Goal: Task Accomplishment & Management: Use online tool/utility

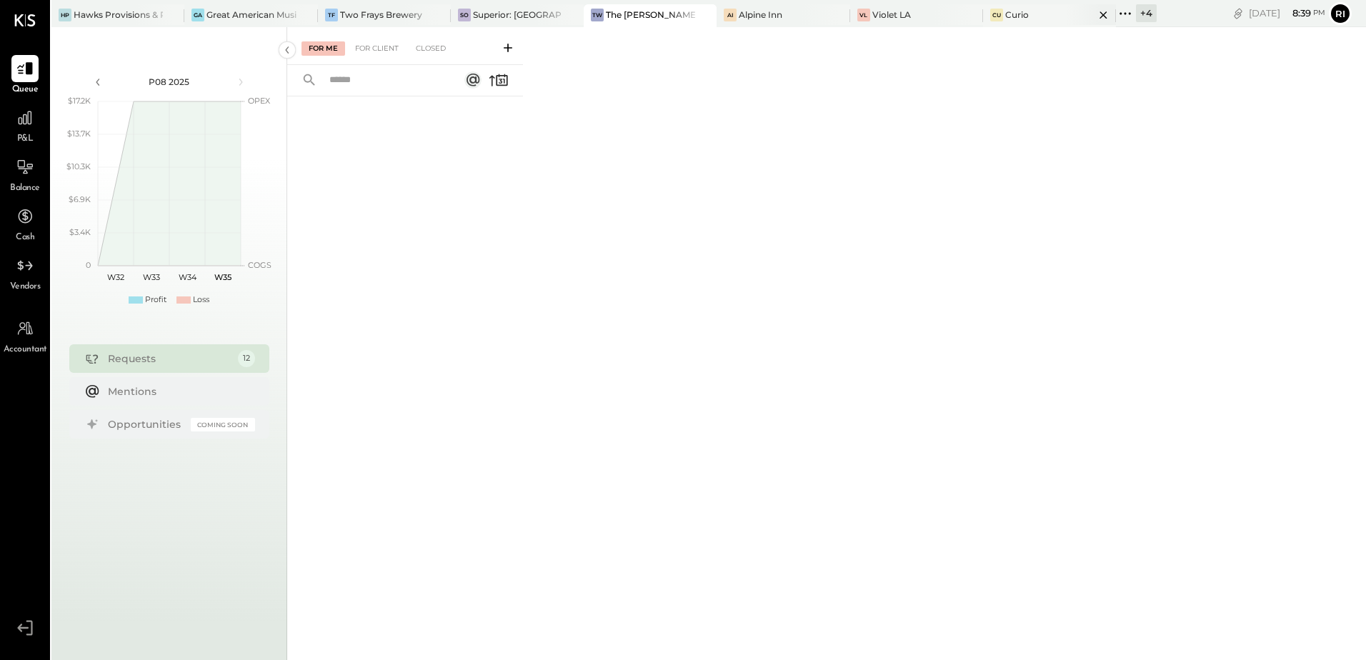
click at [1095, 14] on icon at bounding box center [1104, 14] width 18 height 17
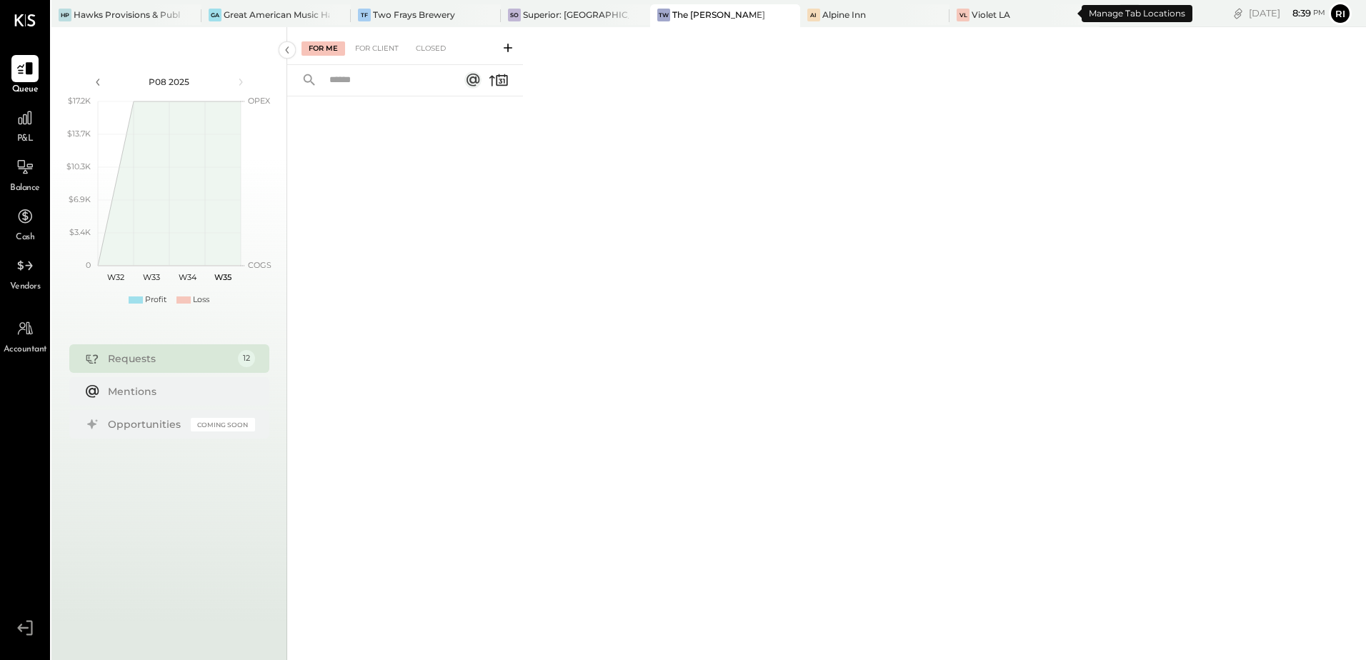
click at [1120, 18] on div "+ 5" at bounding box center [1130, 13] width 20 height 18
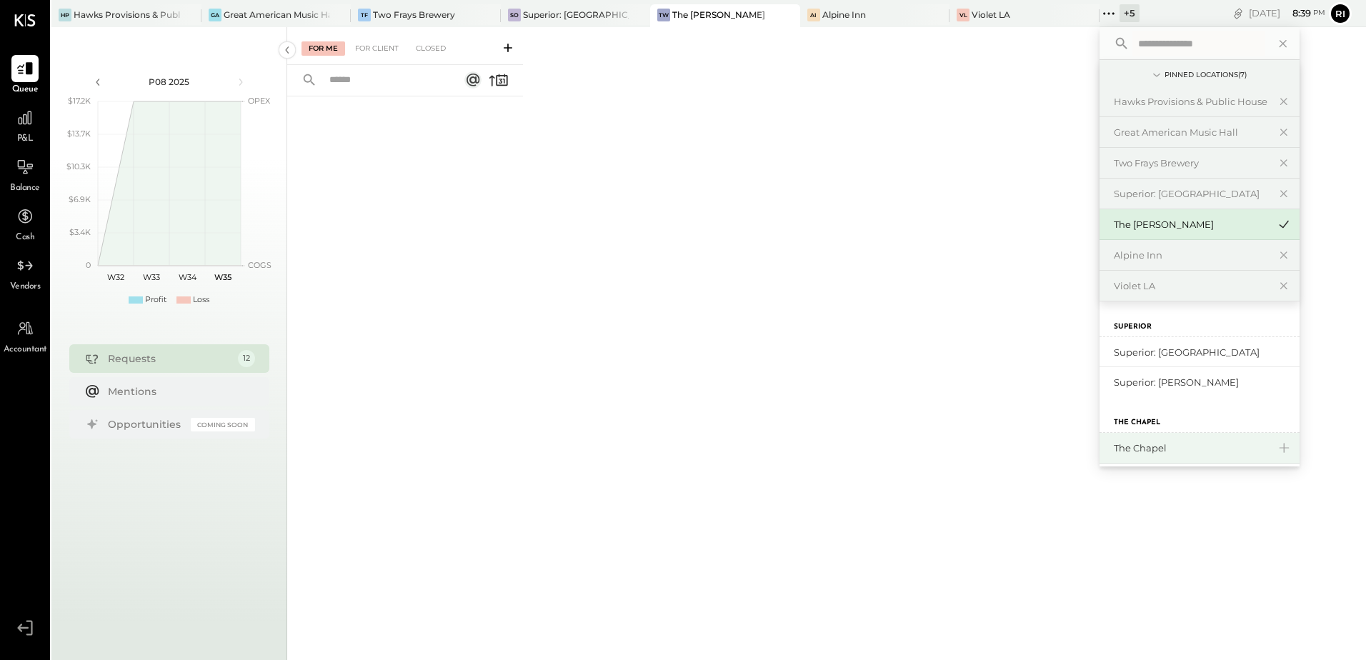
click at [1114, 451] on div "The Chapel" at bounding box center [1191, 449] width 154 height 14
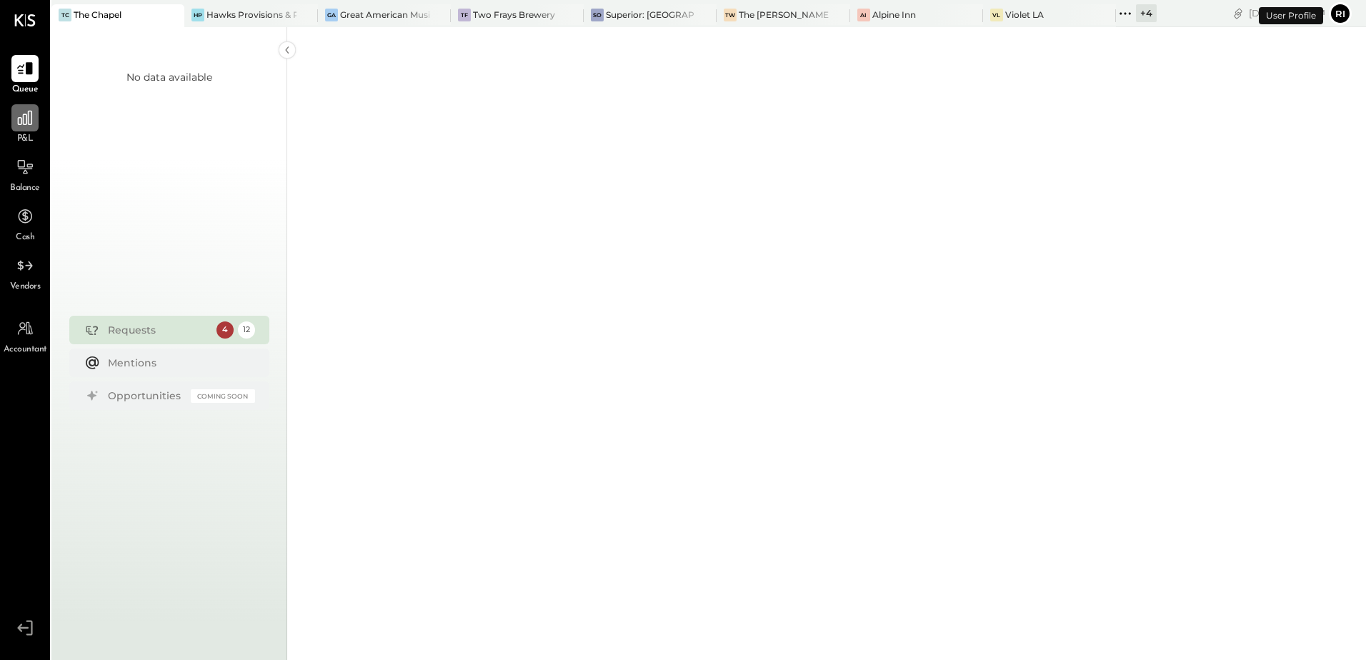
click at [28, 126] on icon at bounding box center [25, 118] width 19 height 19
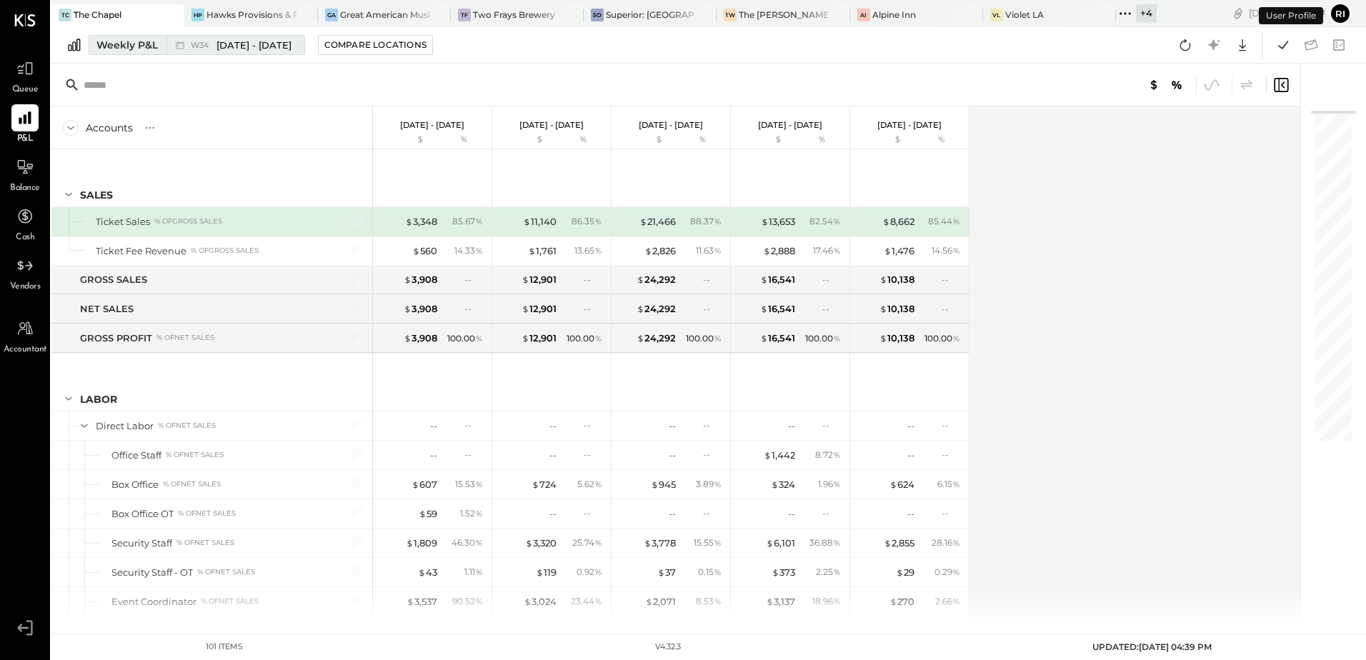
click at [164, 52] on button "Weekly P&L W34 [DATE] - [DATE]" at bounding box center [197, 45] width 216 height 20
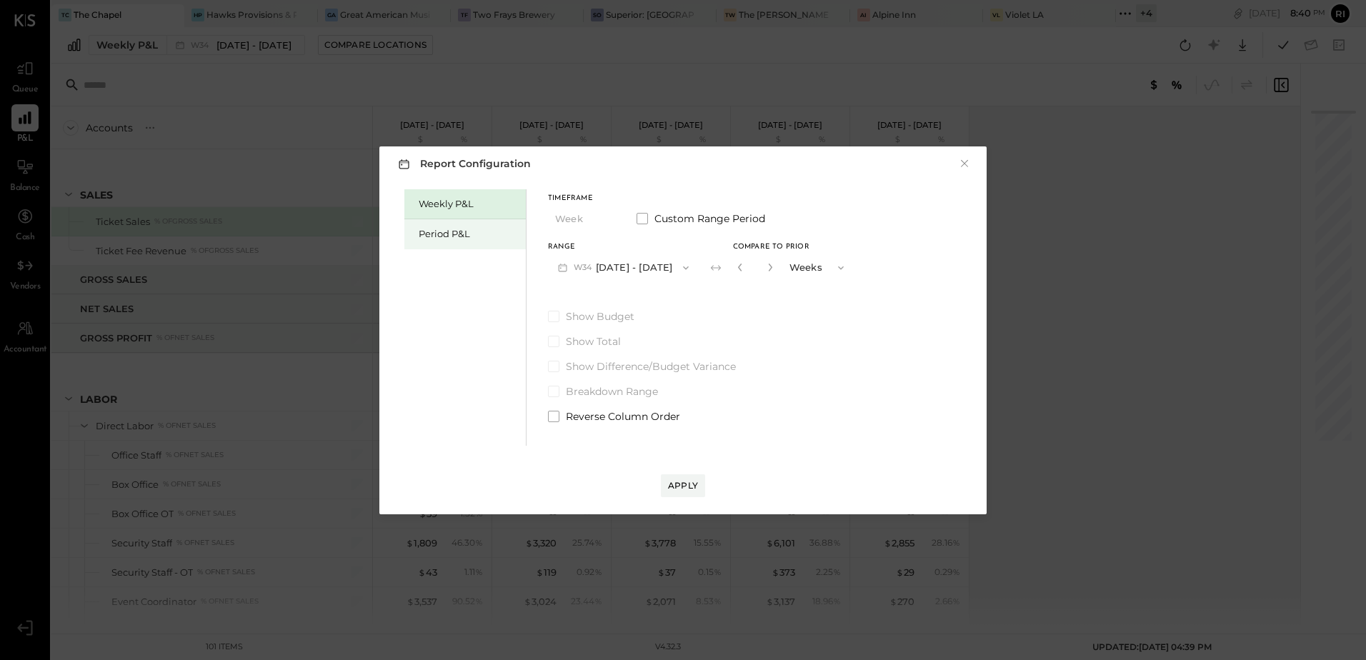
click at [439, 235] on div "Period P&L" at bounding box center [469, 234] width 100 height 14
click at [662, 267] on button "P08 [DATE] - [DATE]" at bounding box center [622, 267] width 149 height 26
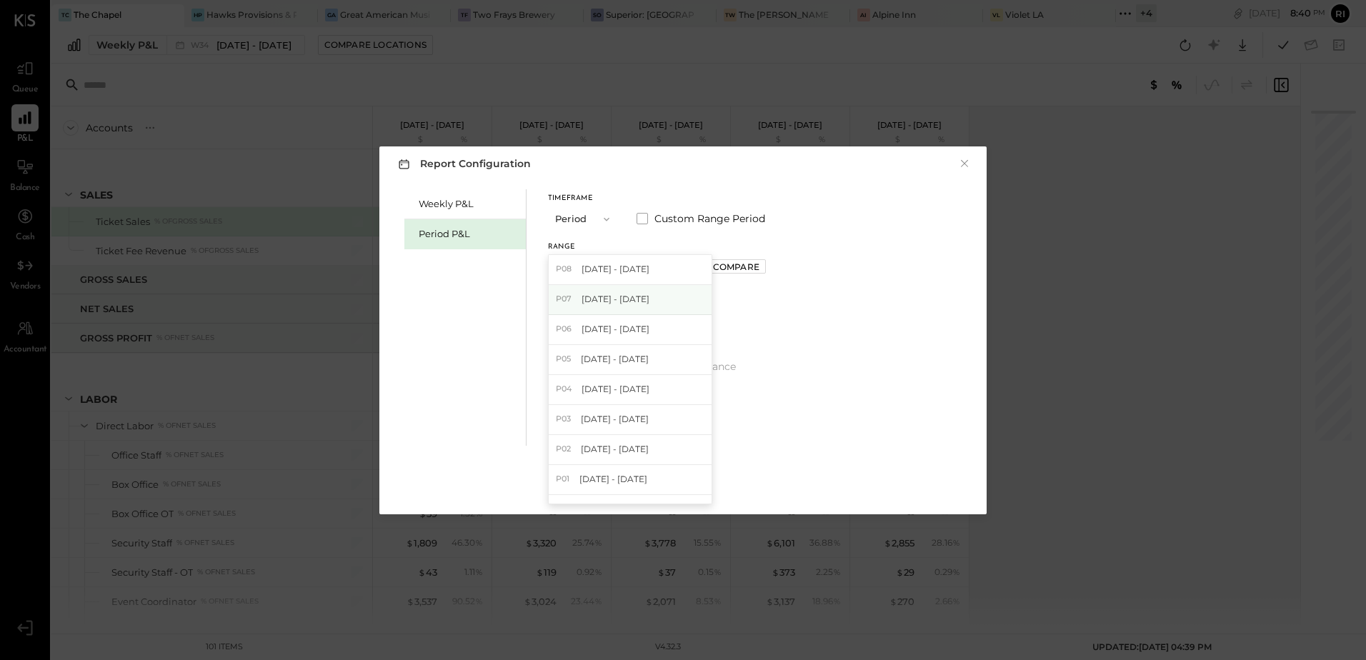
click at [627, 299] on span "[DATE] - [DATE]" at bounding box center [616, 299] width 68 height 12
click at [689, 492] on button "Apply" at bounding box center [683, 485] width 44 height 23
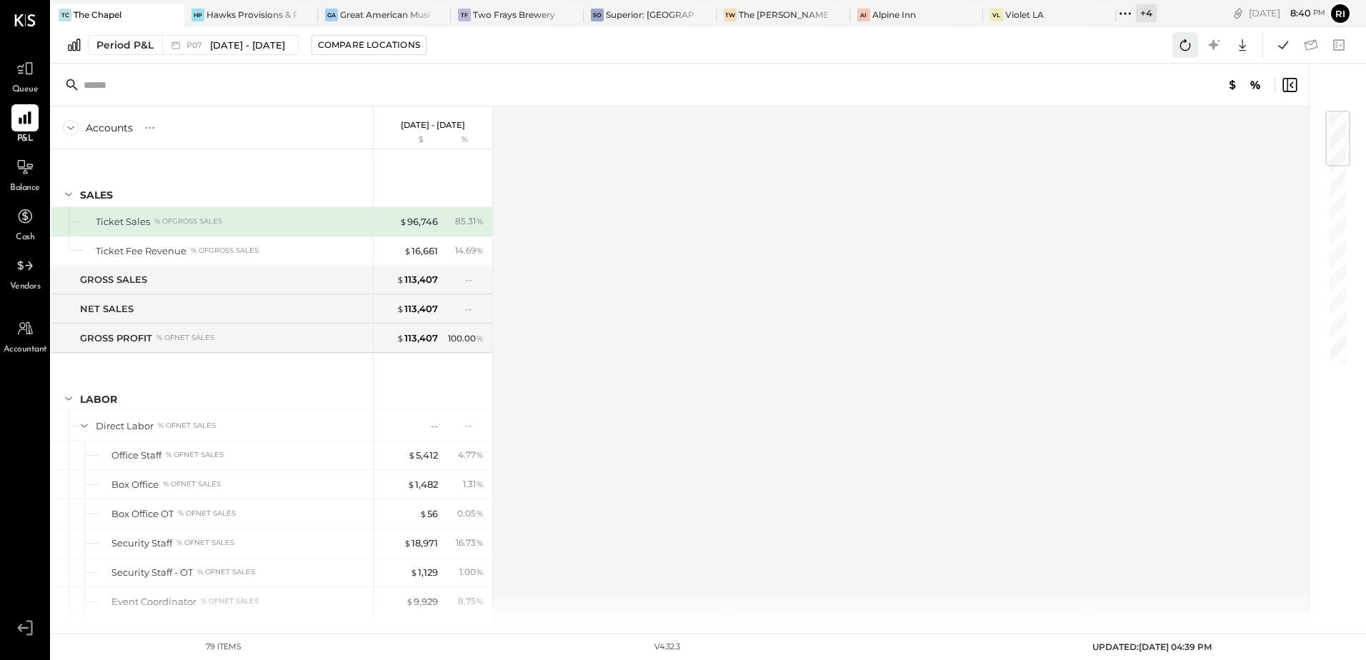
click at [1182, 49] on icon at bounding box center [1185, 44] width 11 height 11
click at [1284, 46] on icon at bounding box center [1283, 45] width 10 height 8
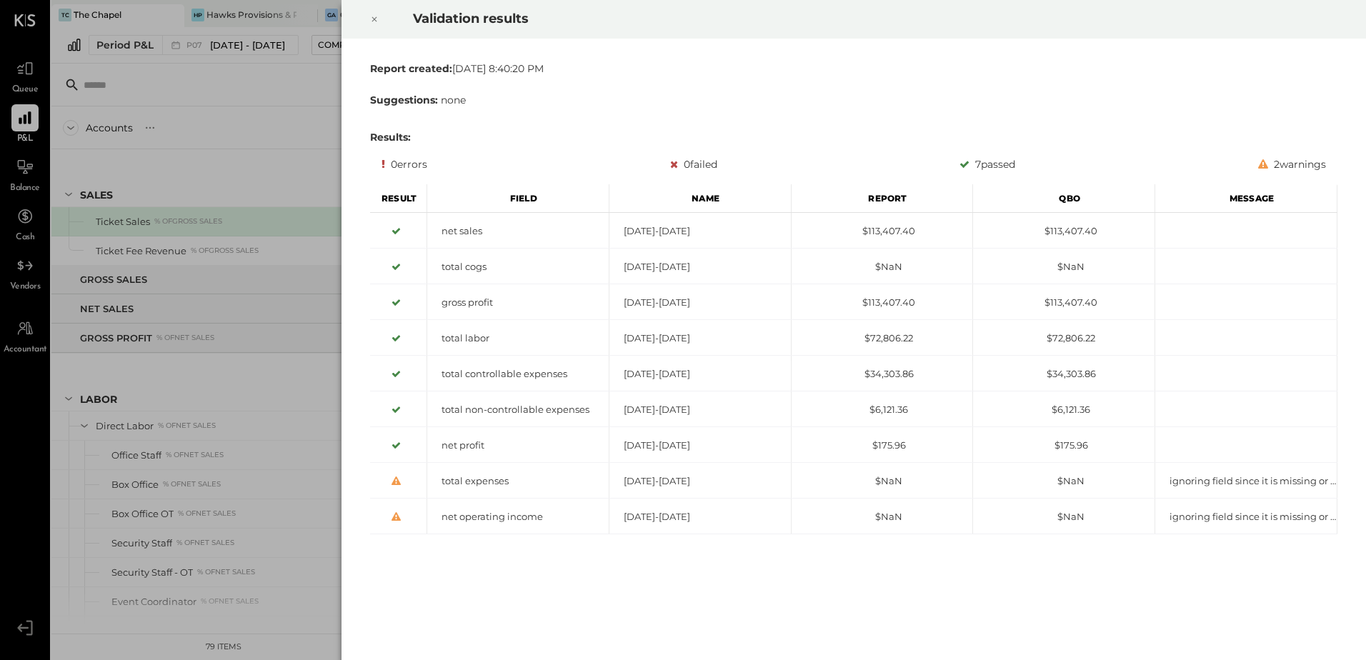
click at [373, 24] on icon at bounding box center [374, 19] width 9 height 17
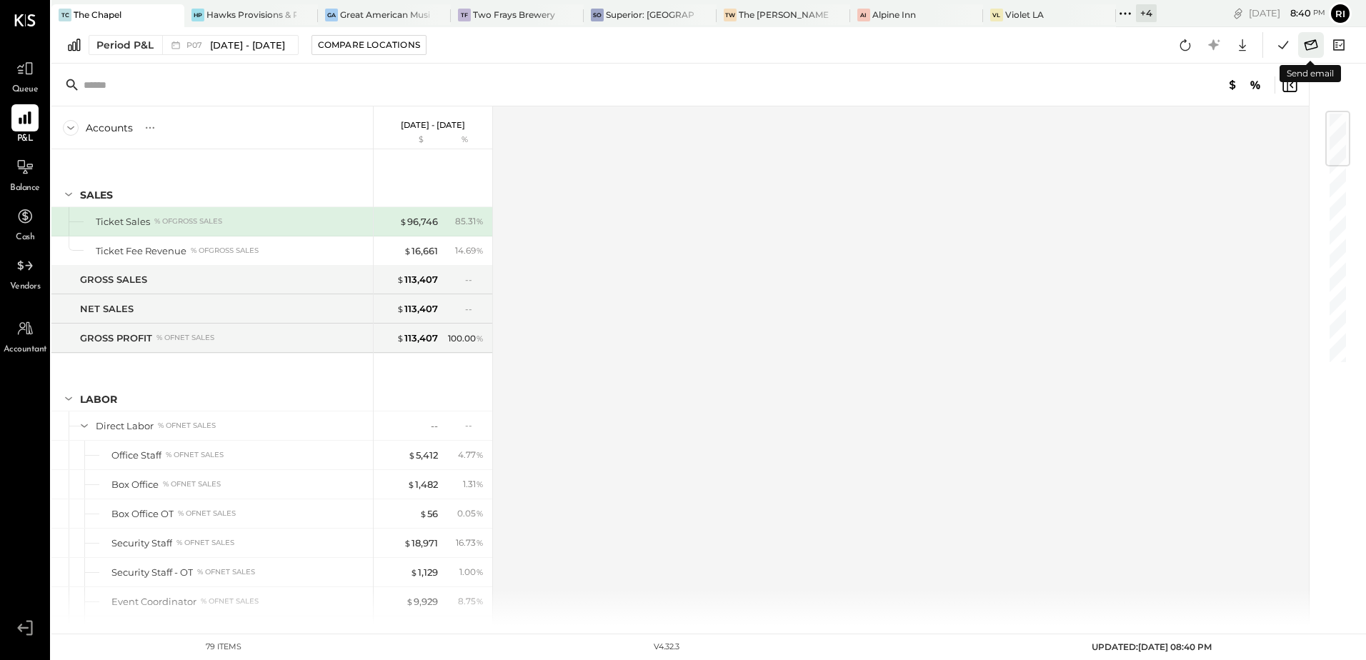
click at [1306, 48] on icon at bounding box center [1312, 44] width 14 height 11
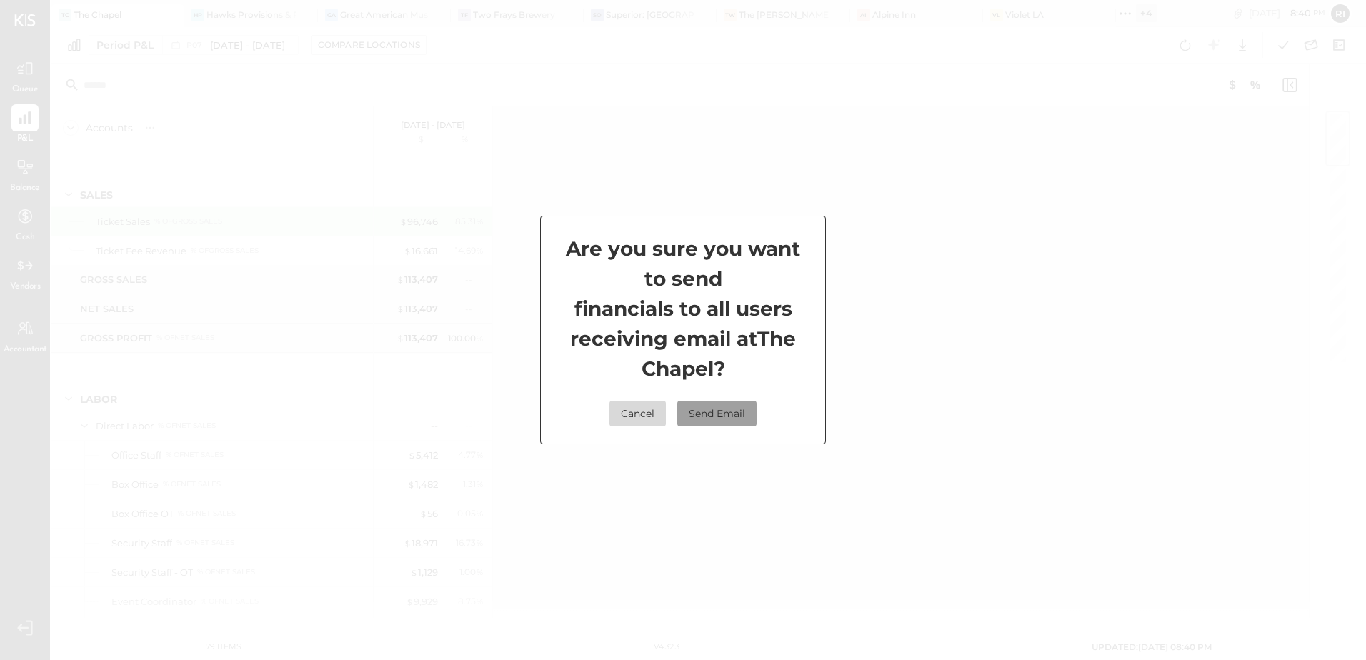
click at [704, 418] on button "Send Email" at bounding box center [716, 414] width 79 height 26
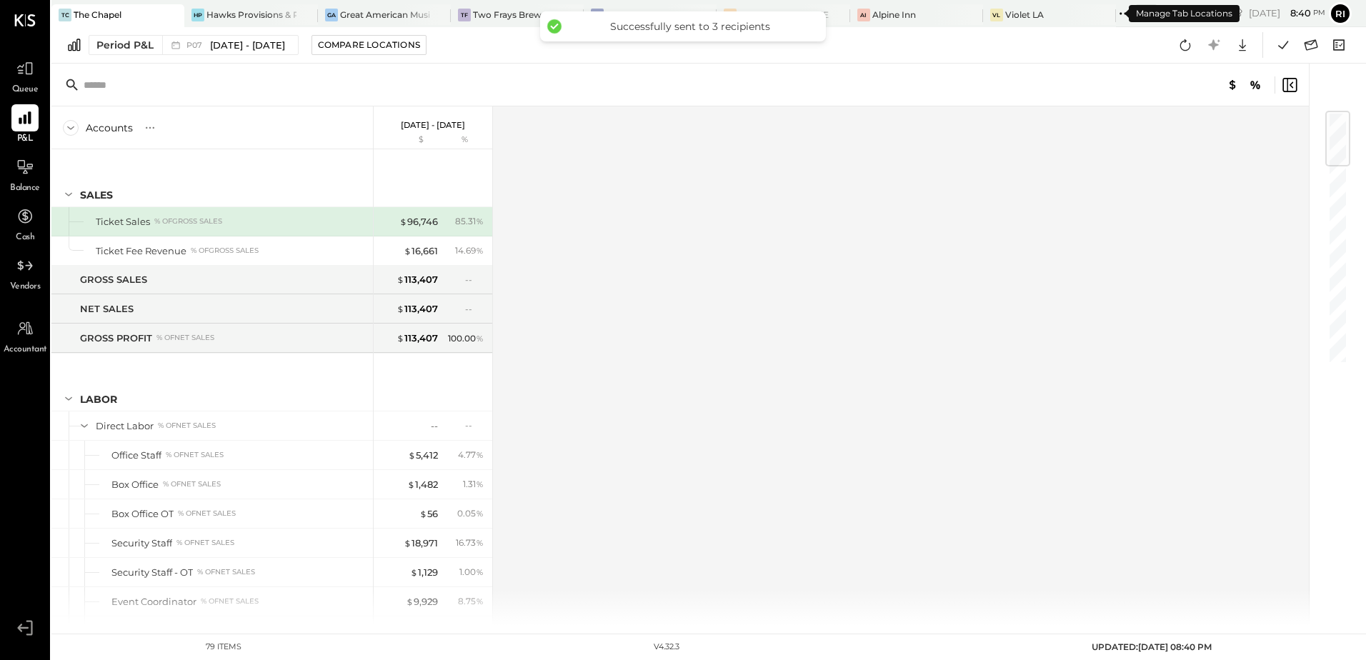
click at [1136, 16] on div "+ 4" at bounding box center [1146, 13] width 21 height 18
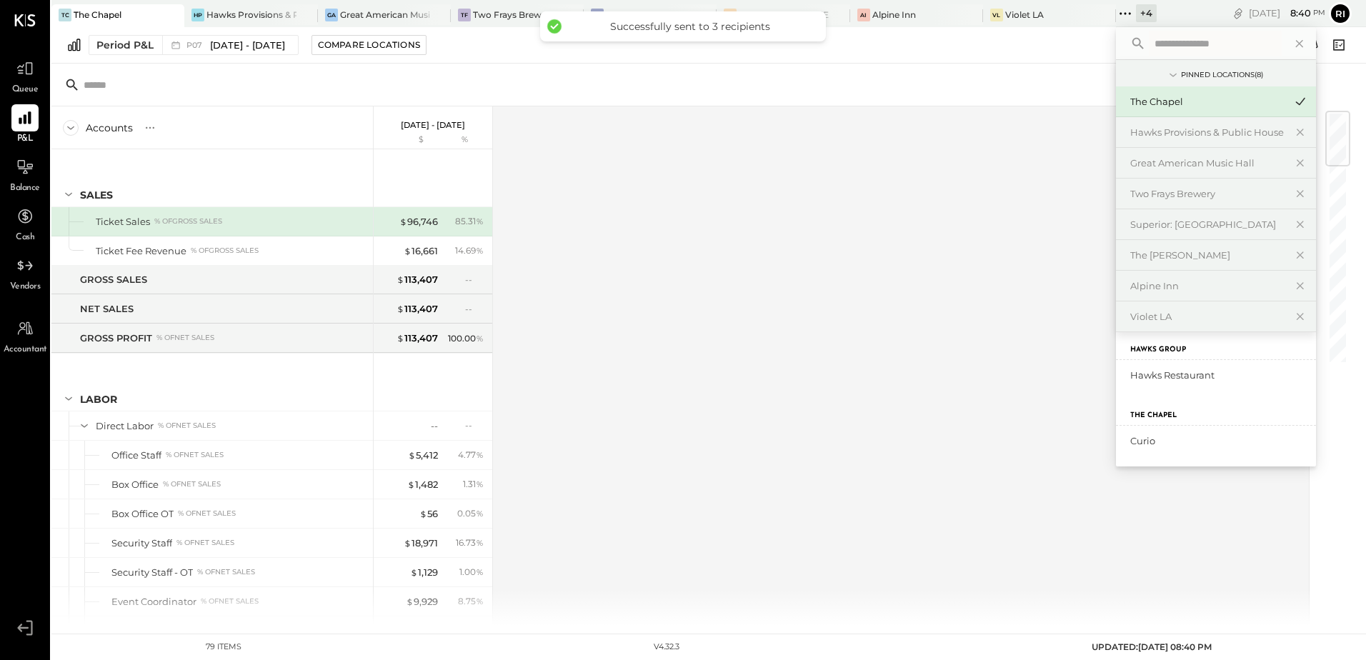
scroll to position [104, 0]
click at [1130, 437] on div "Curio" at bounding box center [1207, 441] width 154 height 14
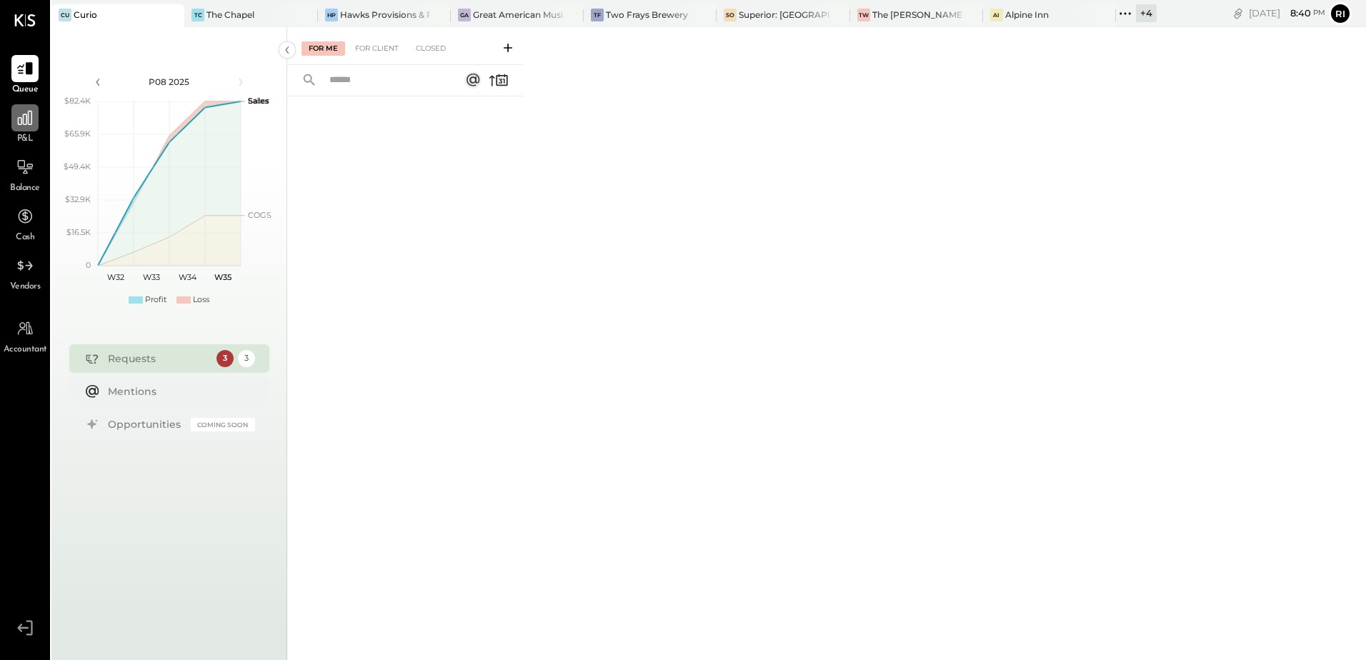
click at [26, 129] on div at bounding box center [24, 117] width 27 height 27
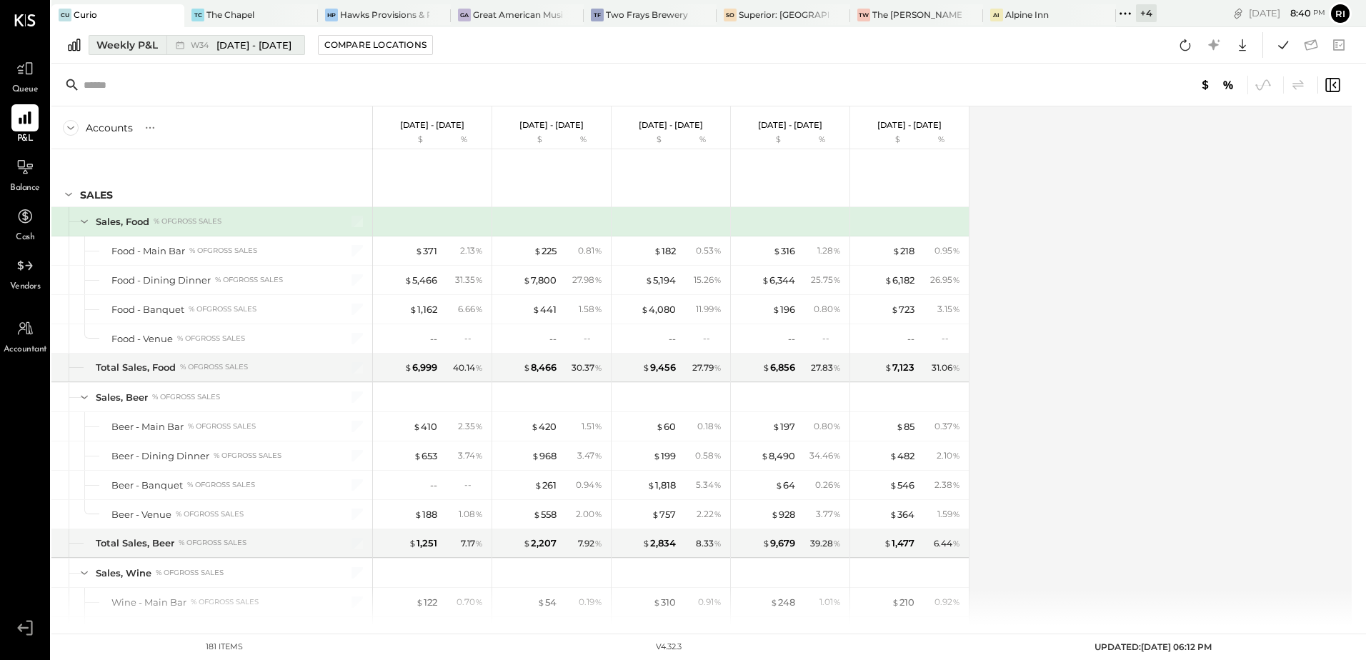
click at [226, 43] on span "[DATE] - [DATE]" at bounding box center [253, 46] width 75 height 14
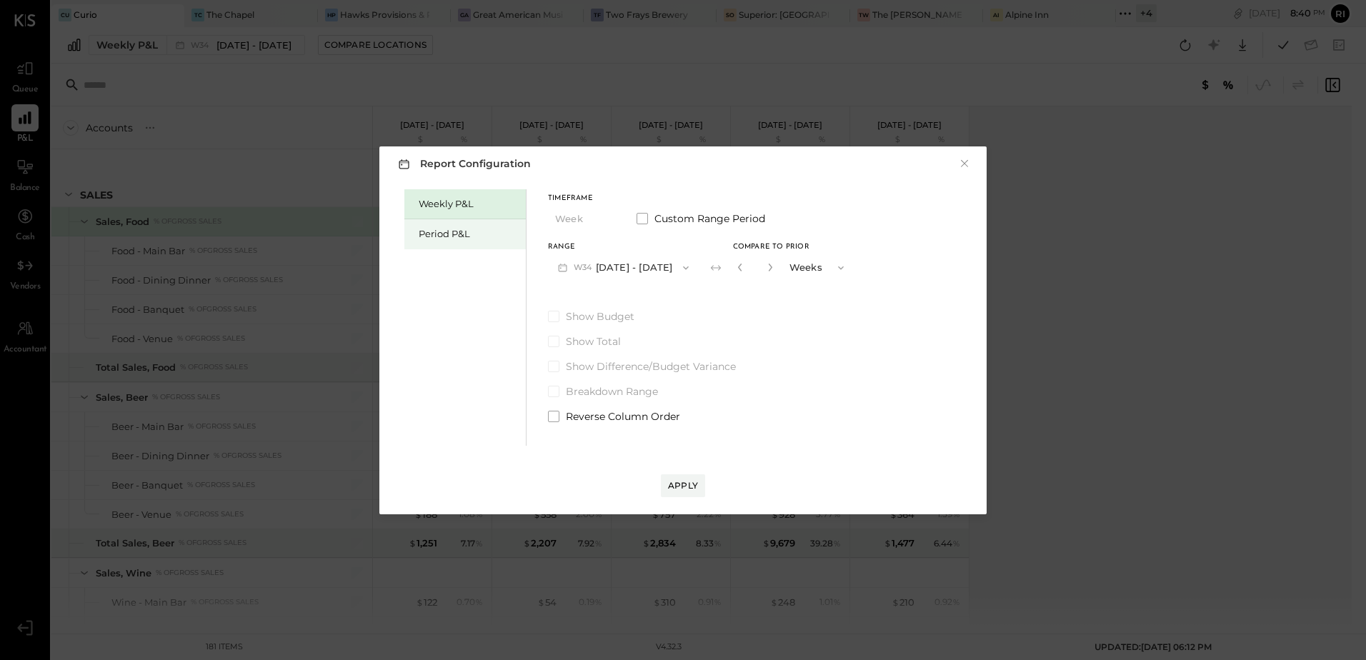
click at [438, 238] on div "Period P&L" at bounding box center [469, 234] width 100 height 14
click at [604, 267] on button "P08 [DATE] - [DATE]" at bounding box center [622, 267] width 149 height 26
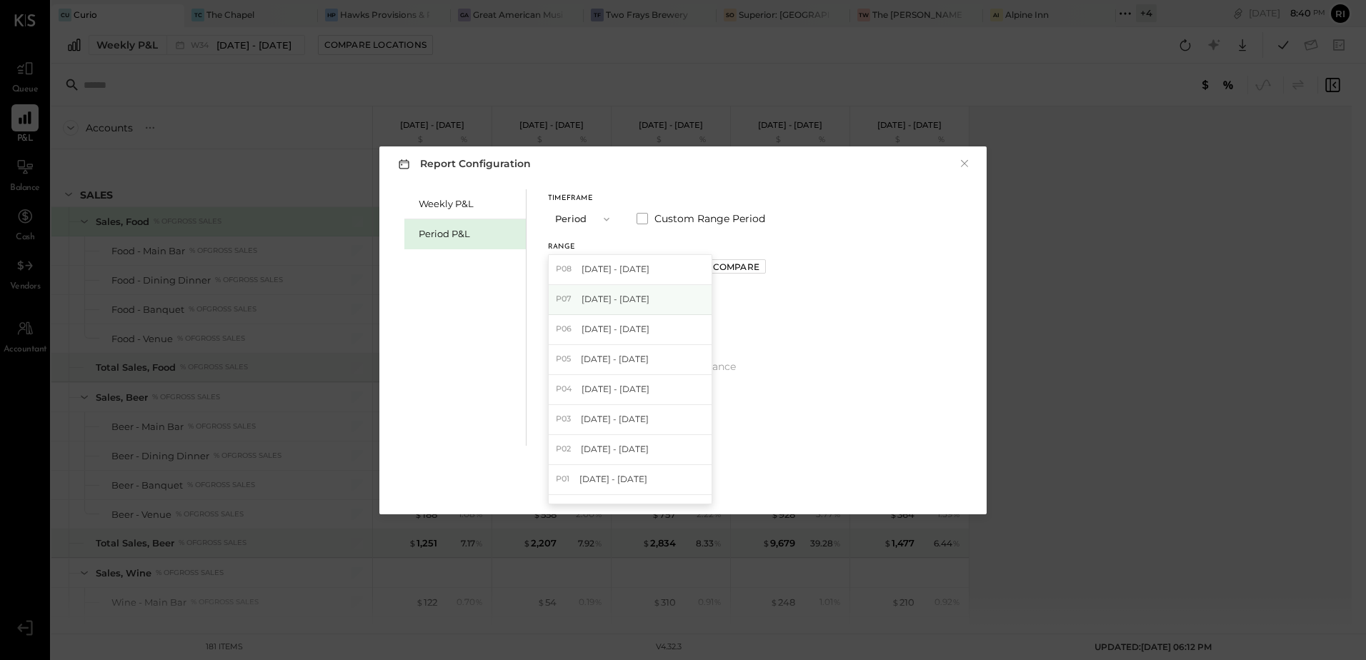
click at [613, 299] on span "[DATE] - [DATE]" at bounding box center [616, 299] width 68 height 12
click at [677, 488] on div "Apply" at bounding box center [683, 485] width 30 height 12
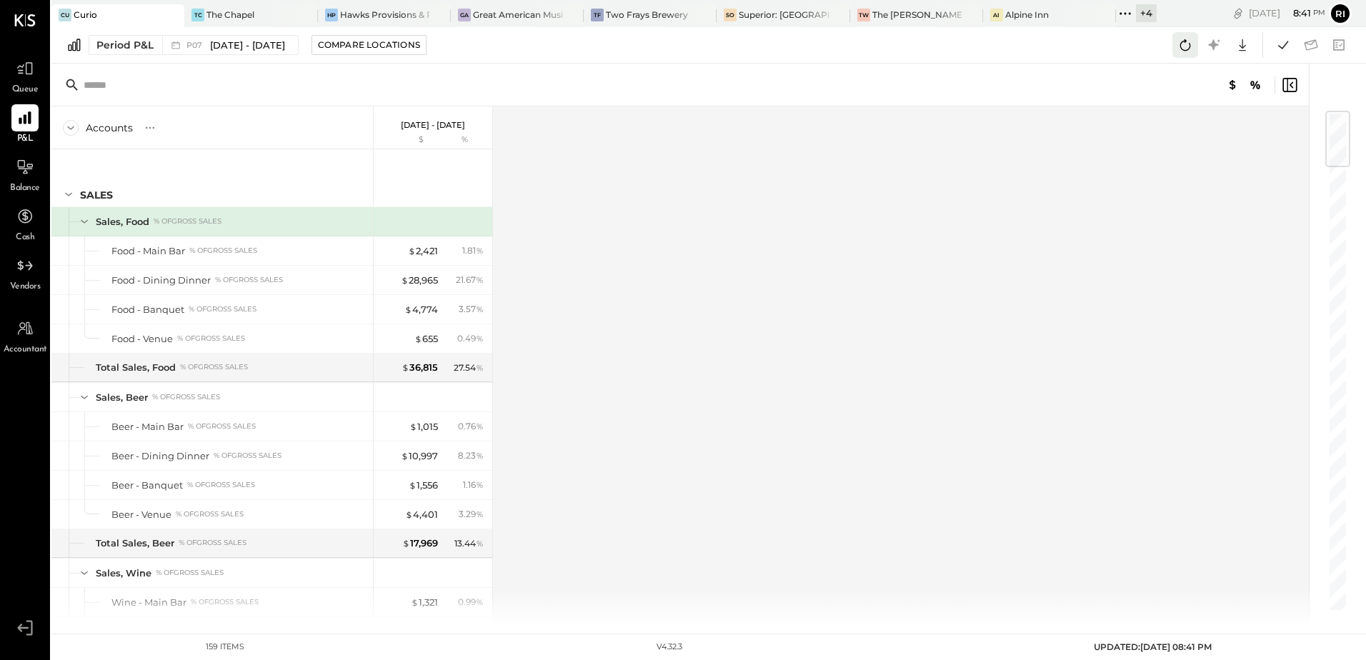
click at [1190, 50] on icon at bounding box center [1185, 45] width 19 height 19
click at [1285, 51] on icon at bounding box center [1283, 45] width 19 height 19
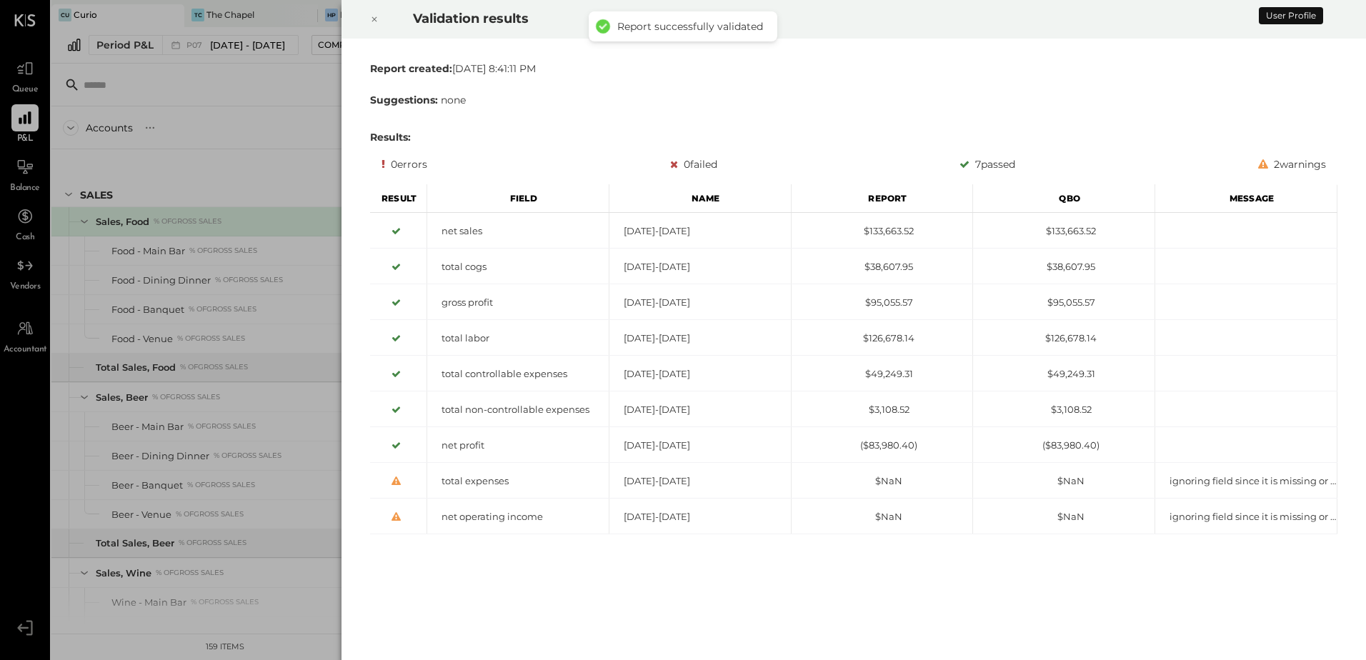
click at [374, 21] on icon at bounding box center [374, 19] width 9 height 17
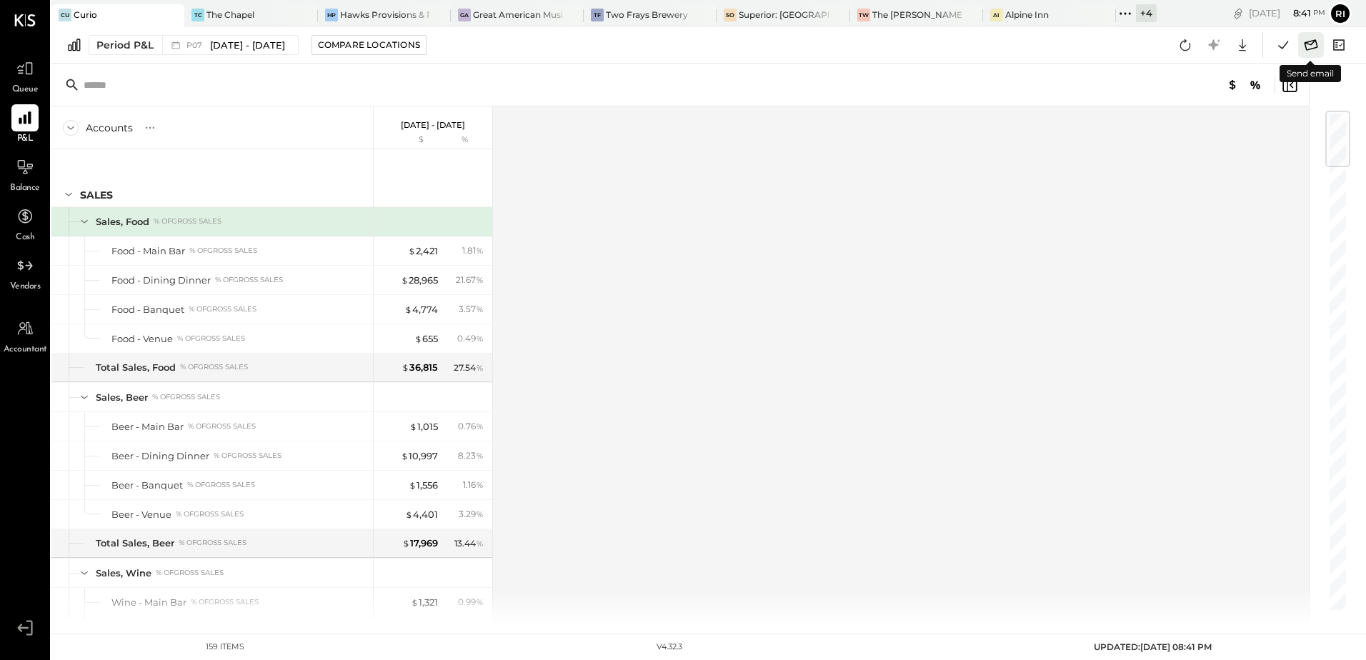
click at [1314, 51] on icon at bounding box center [1311, 45] width 19 height 19
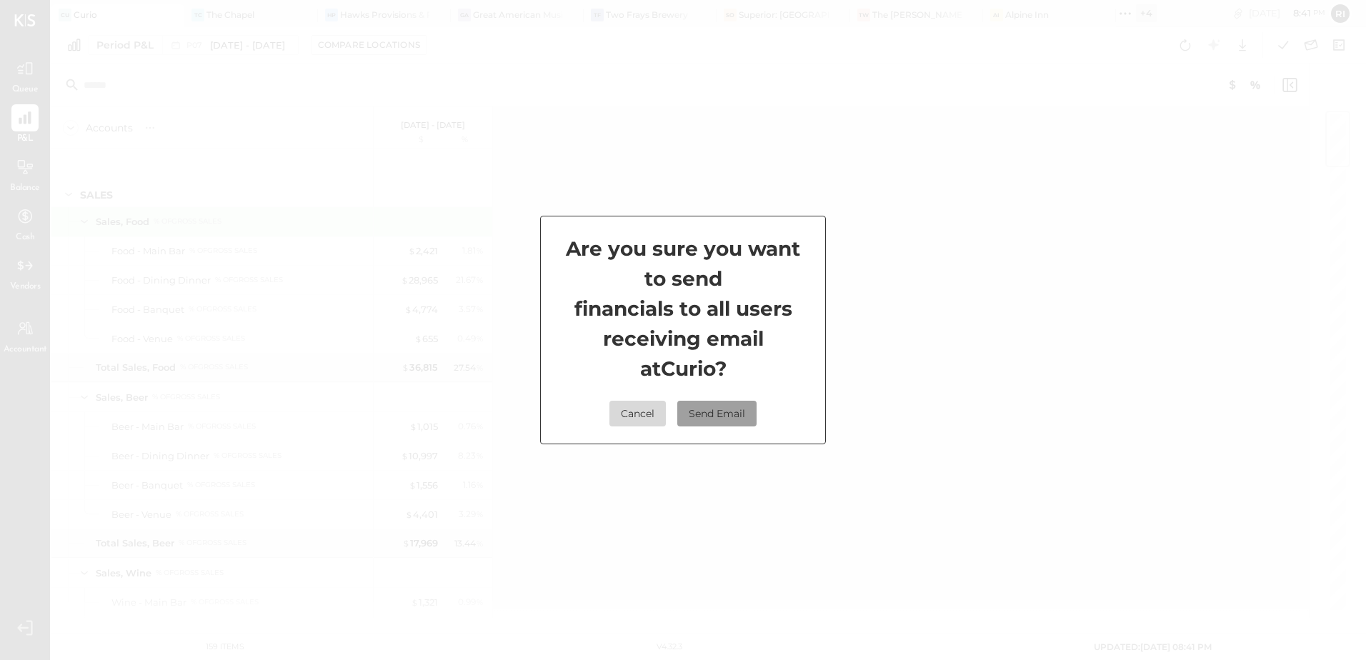
click at [737, 419] on button "Send Email" at bounding box center [716, 414] width 79 height 26
